Goal: Check status: Check status

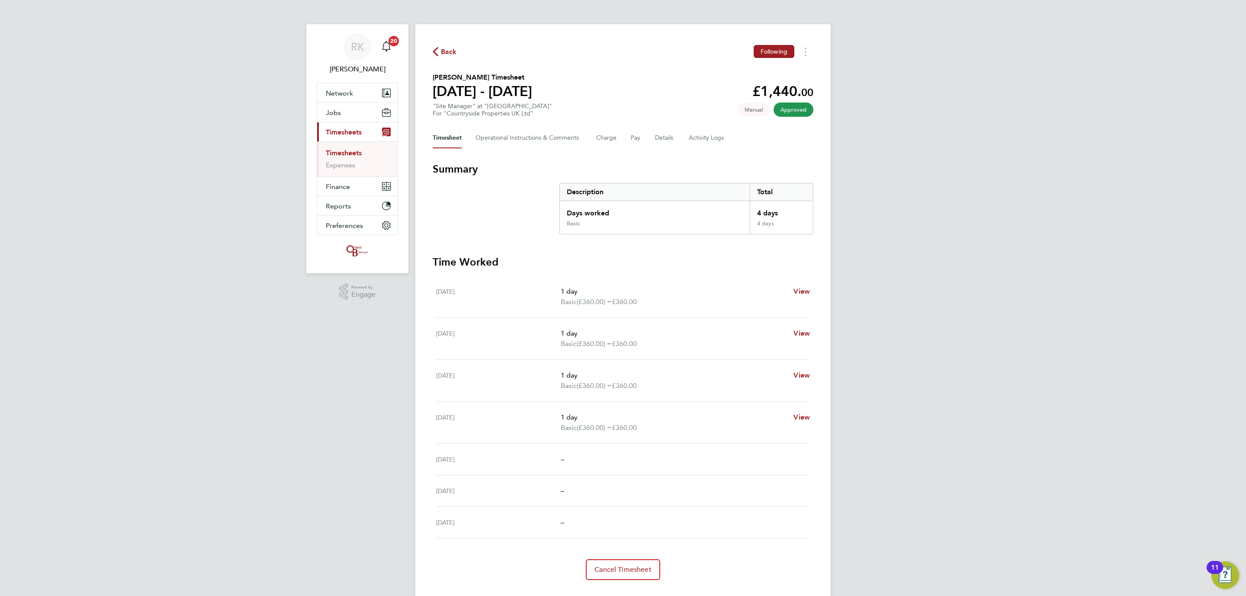
click at [245, 505] on div "RK Reece Kershaw Notifications 20 Applications: Network Team Members Businesses…" at bounding box center [623, 307] width 1246 height 615
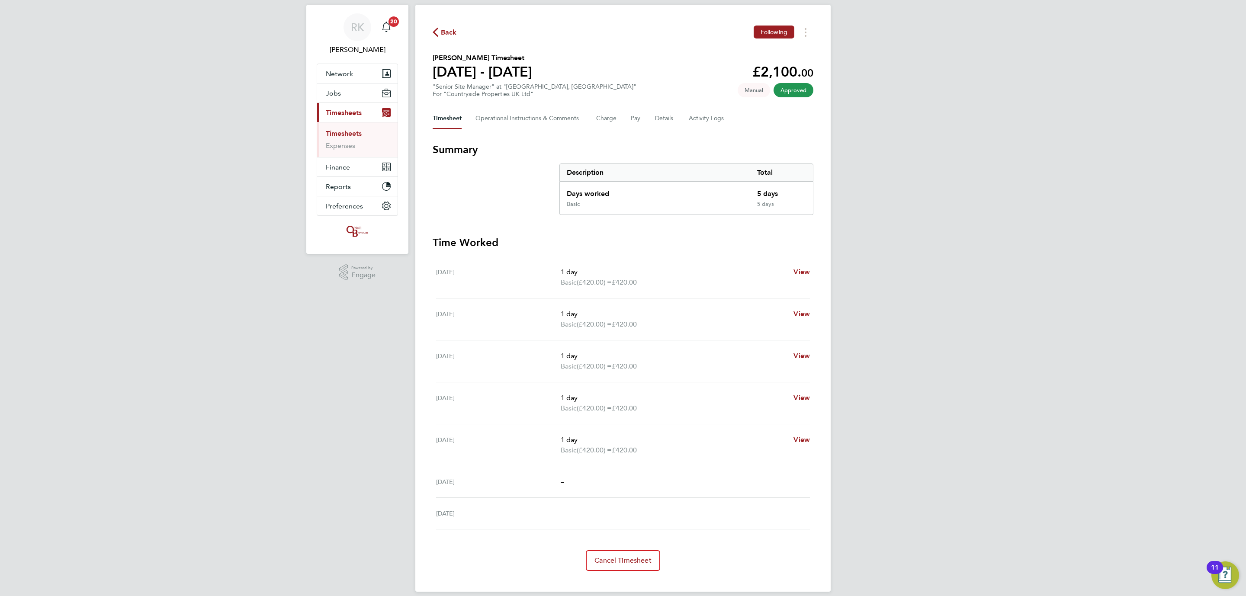
scroll to position [30, 0]
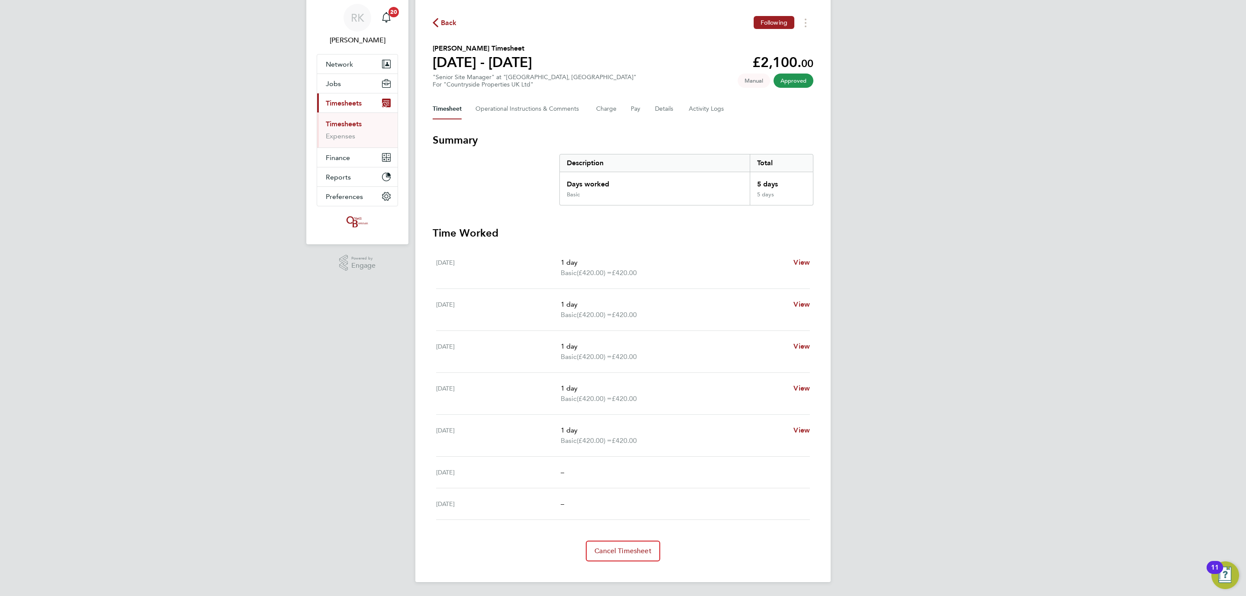
click at [263, 512] on div "[PERSON_NAME] [PERSON_NAME] Notifications 20 Applications: Network Team Members…" at bounding box center [623, 283] width 1246 height 625
